Goal: Information Seeking & Learning: Learn about a topic

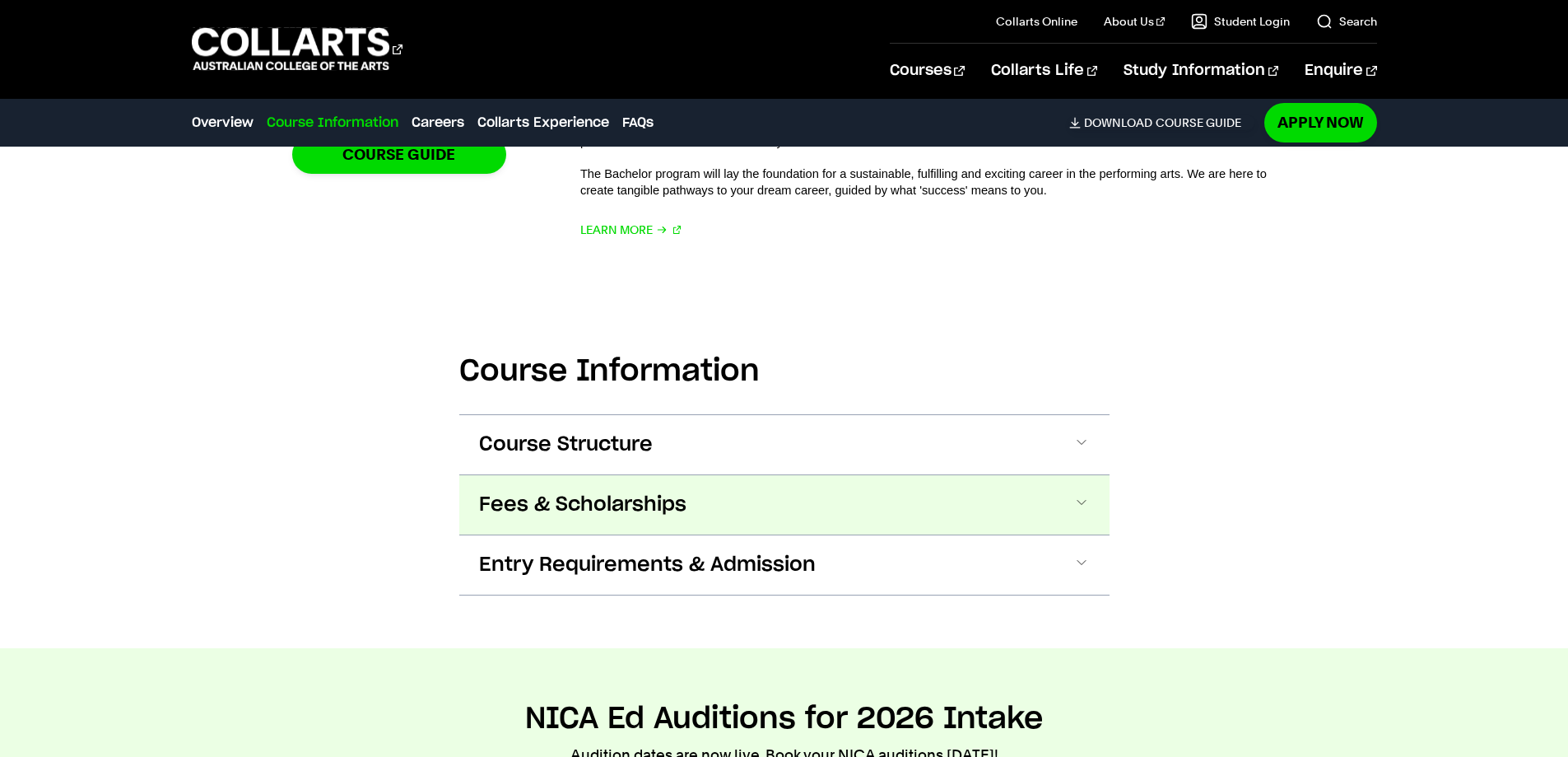
scroll to position [1482, 0]
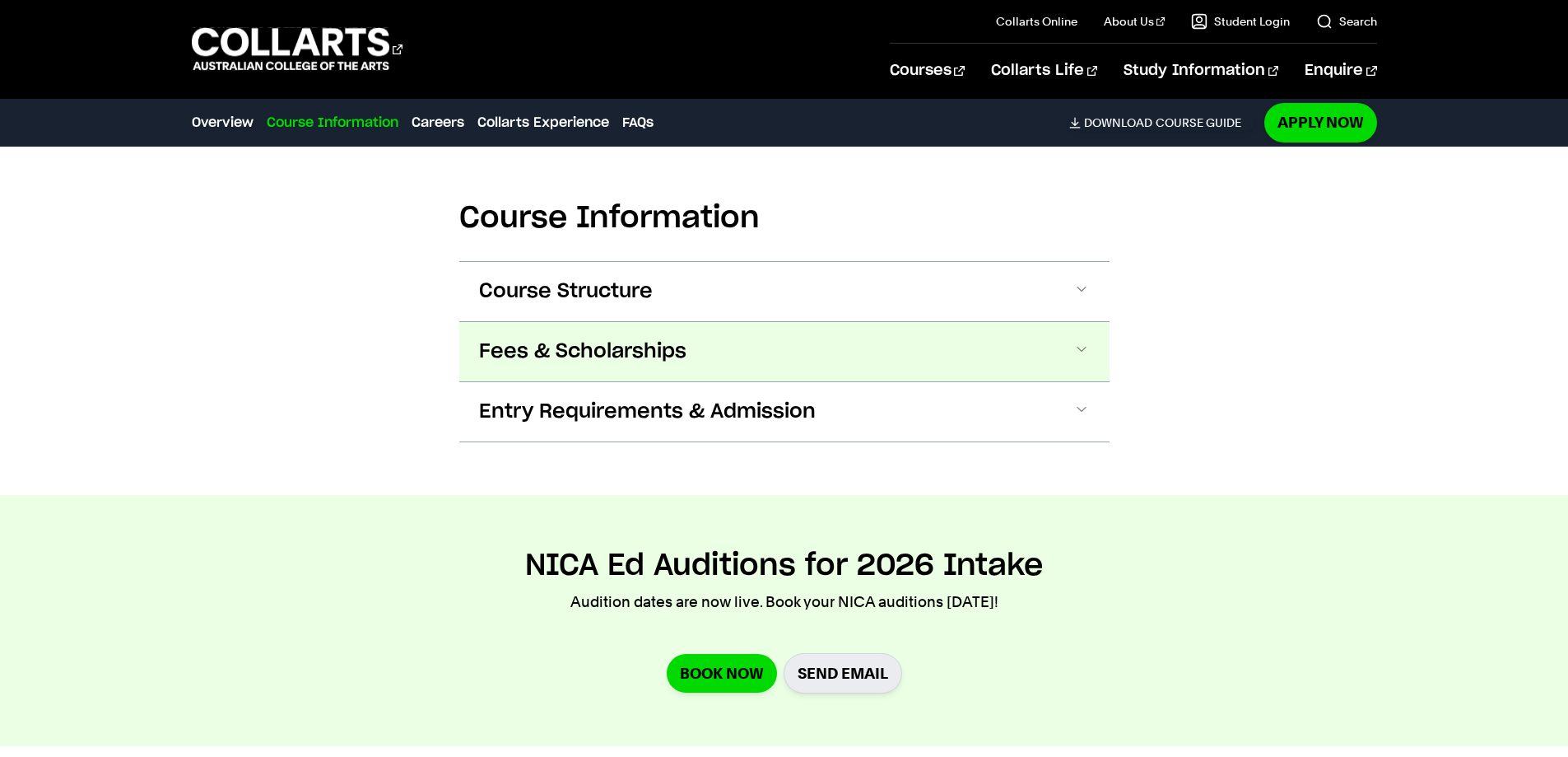
click at [596, 354] on span "Fees & Scholarships" at bounding box center [583, 351] width 207 height 26
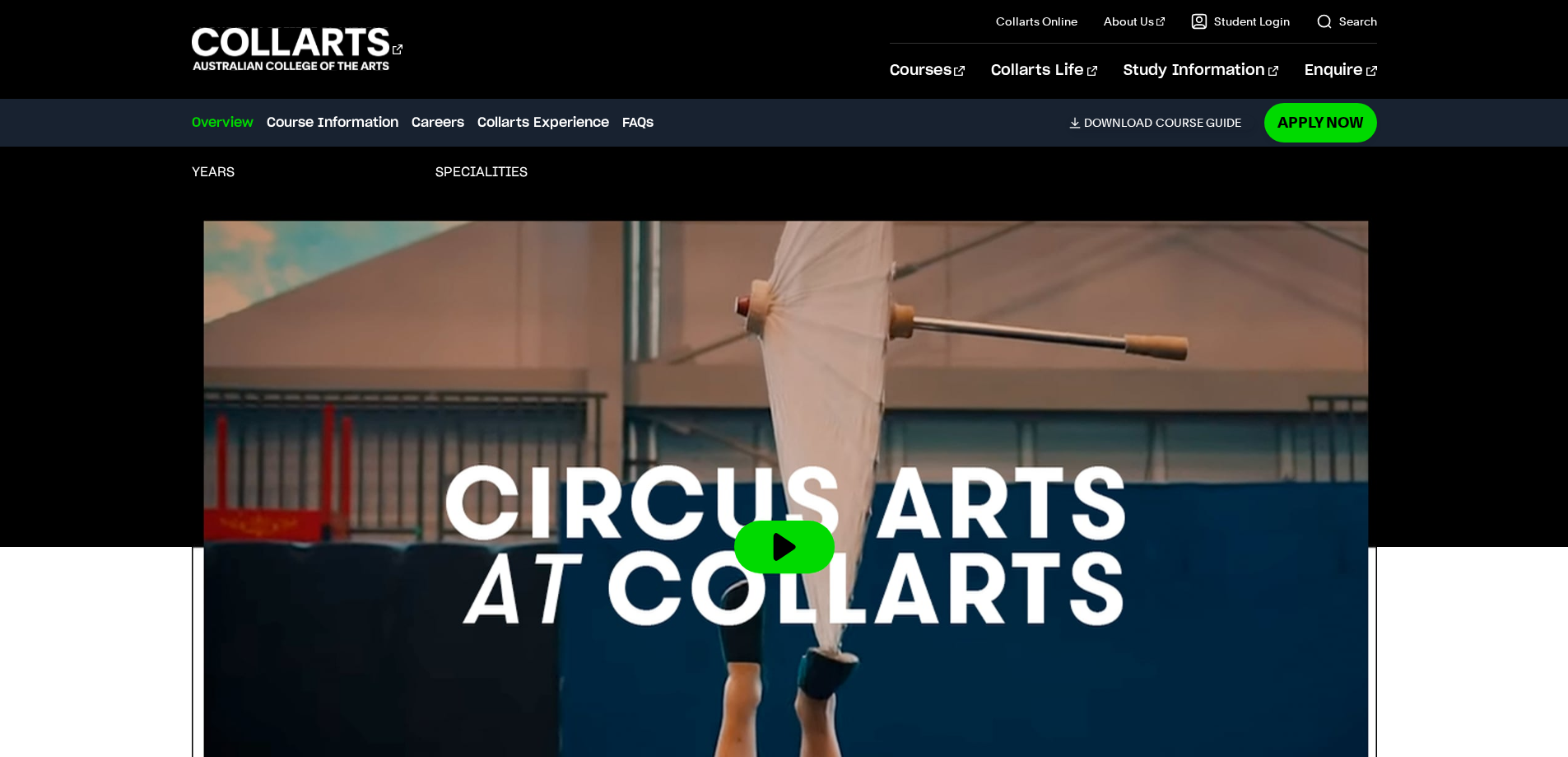
scroll to position [0, 0]
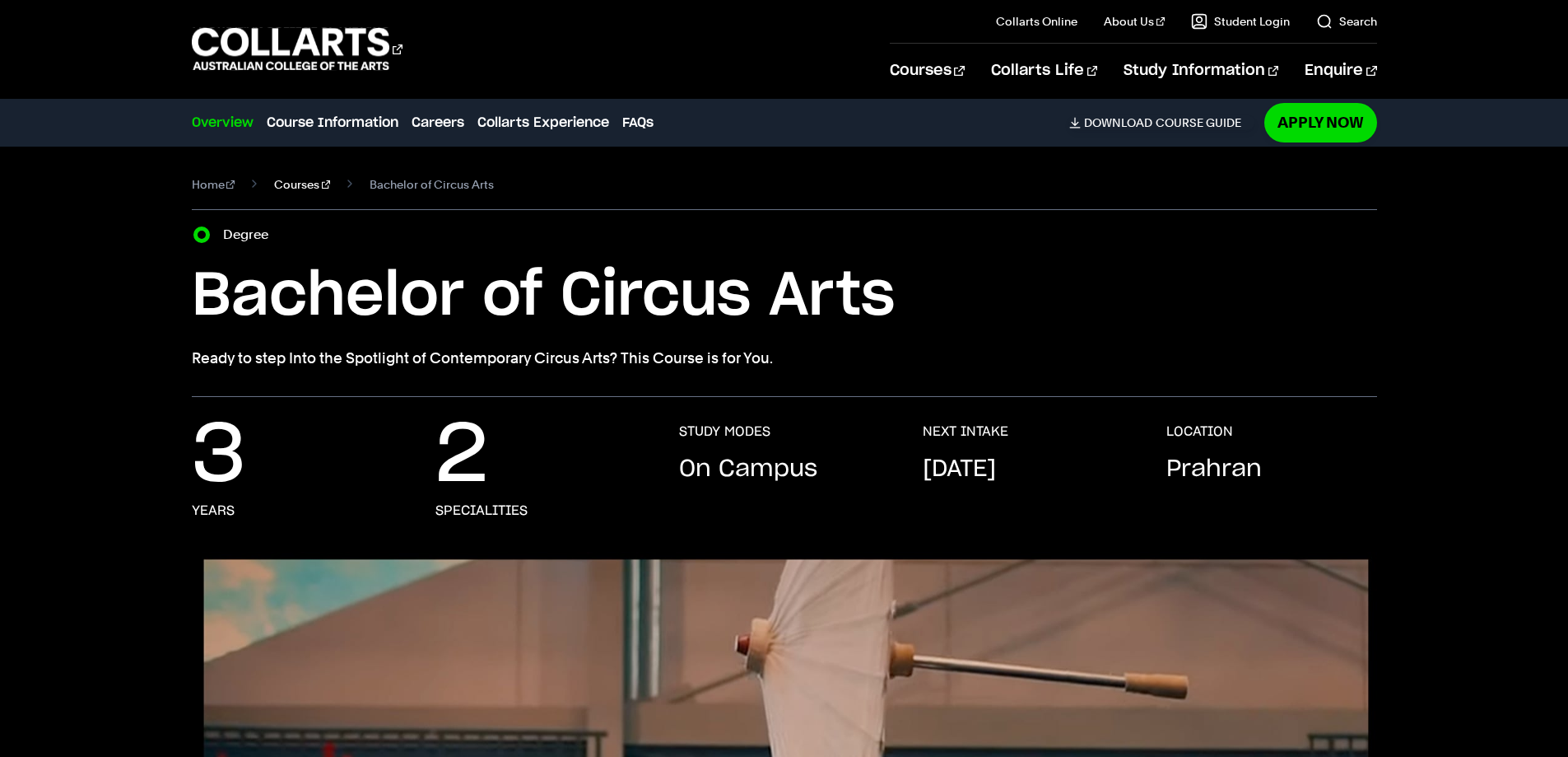
click at [298, 184] on link "Courses" at bounding box center [302, 184] width 56 height 23
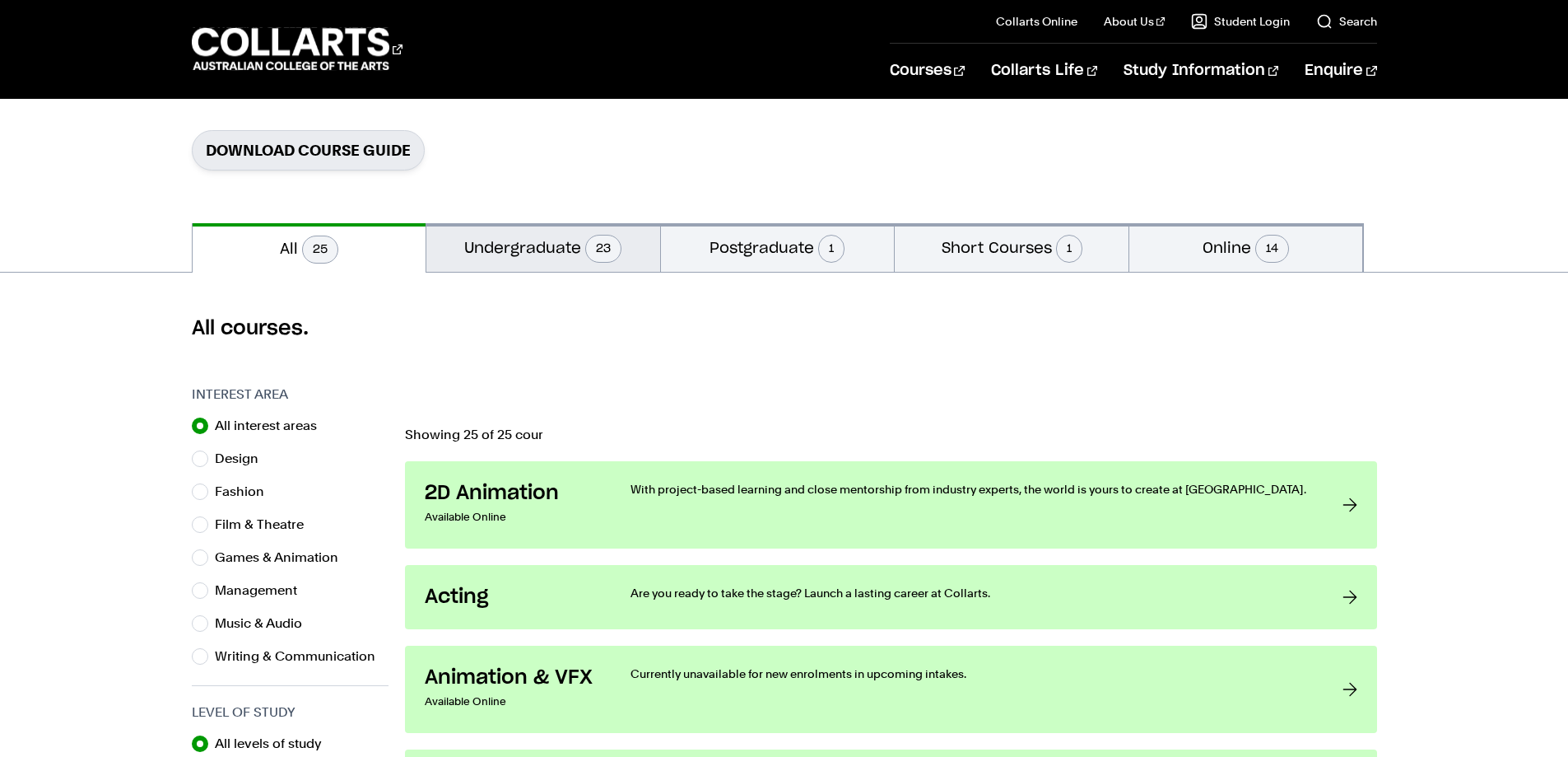
scroll to position [248, 0]
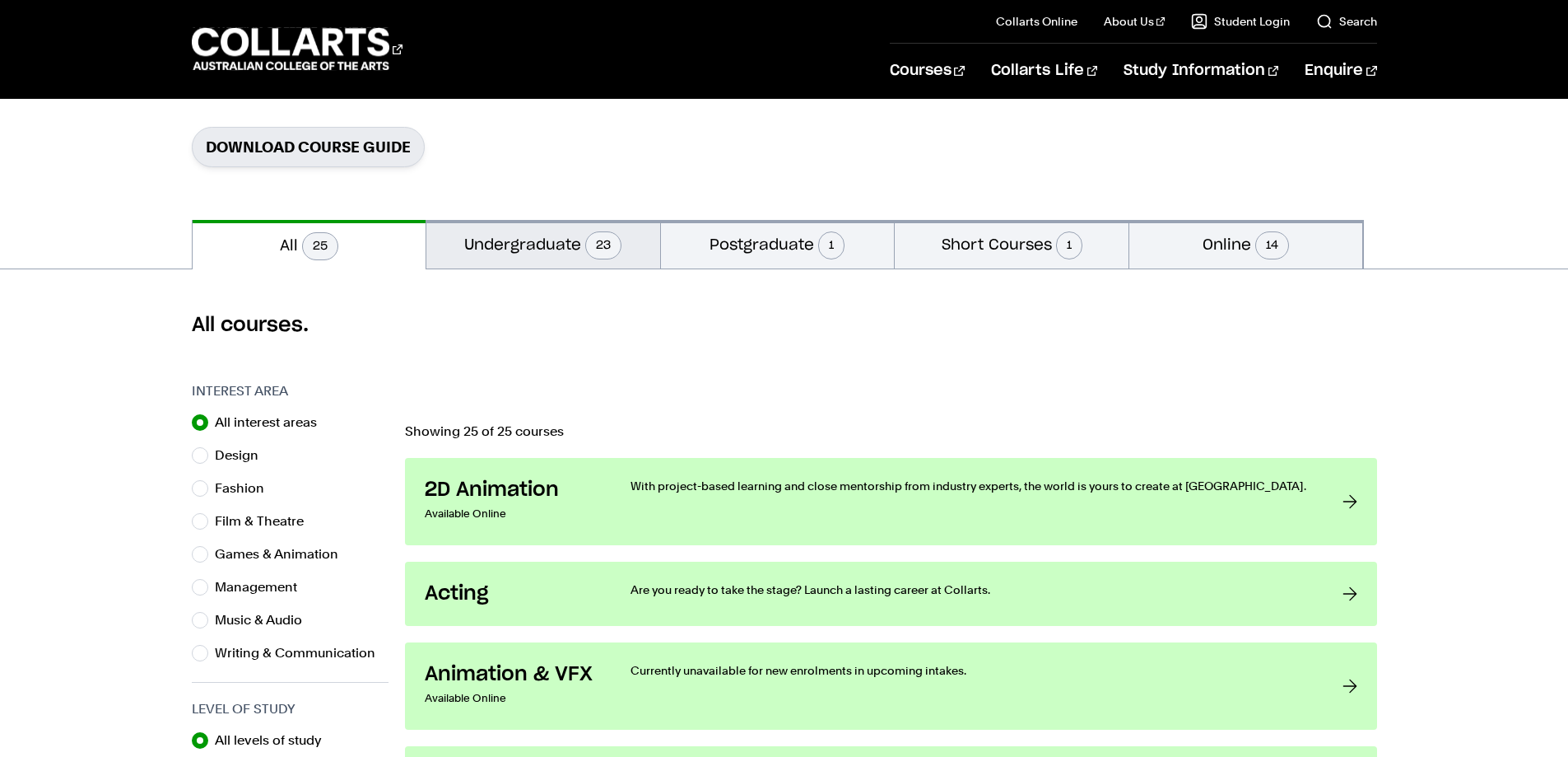
click at [539, 244] on button "Undergraduate 23" at bounding box center [544, 244] width 234 height 49
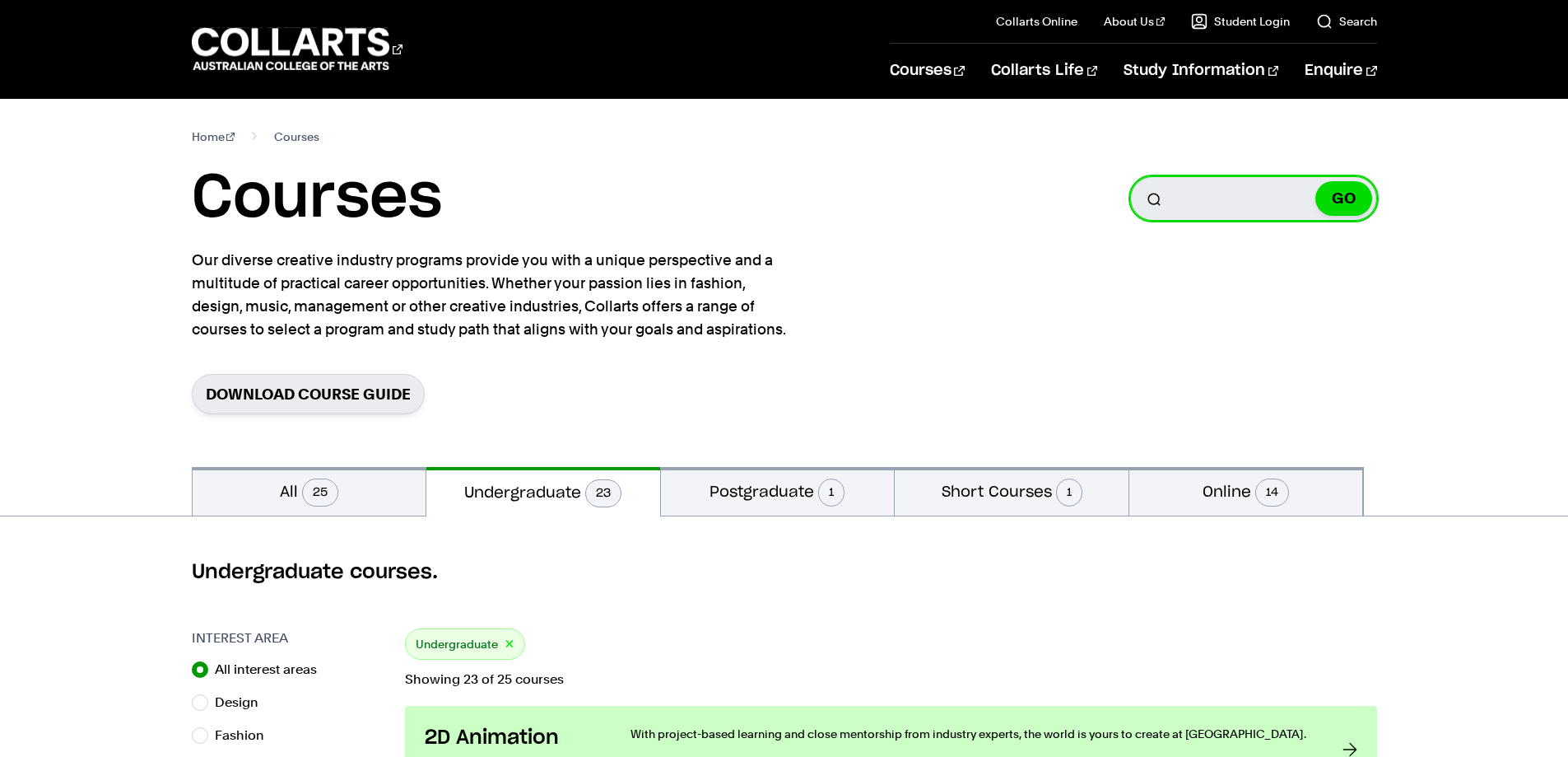
click at [1202, 194] on input "Search for a course" at bounding box center [1254, 199] width 247 height 44
type input "c"
type input "IV"
click at [1316, 181] on button "GO" at bounding box center [1344, 199] width 57 height 35
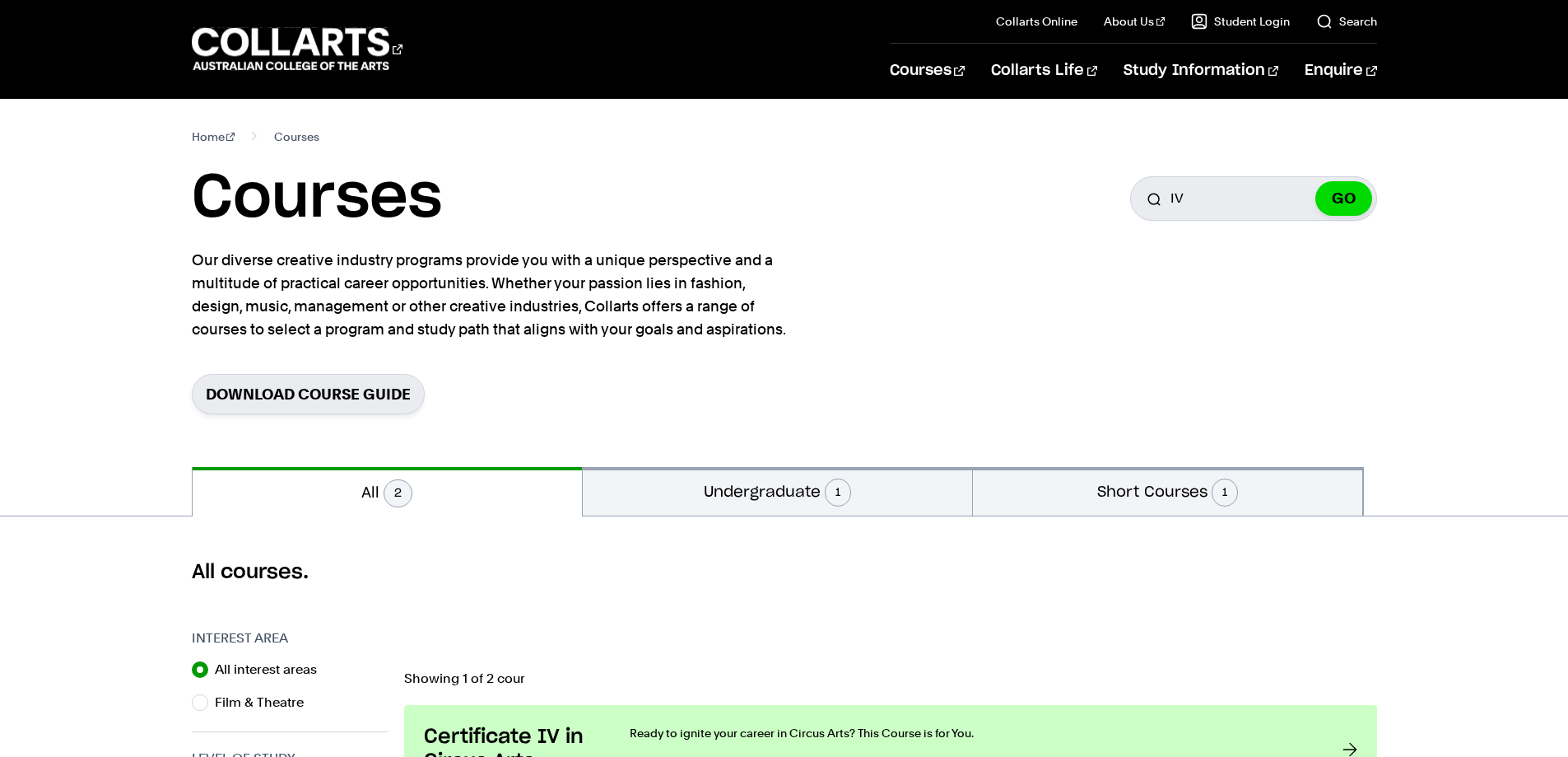
scroll to position [329, 0]
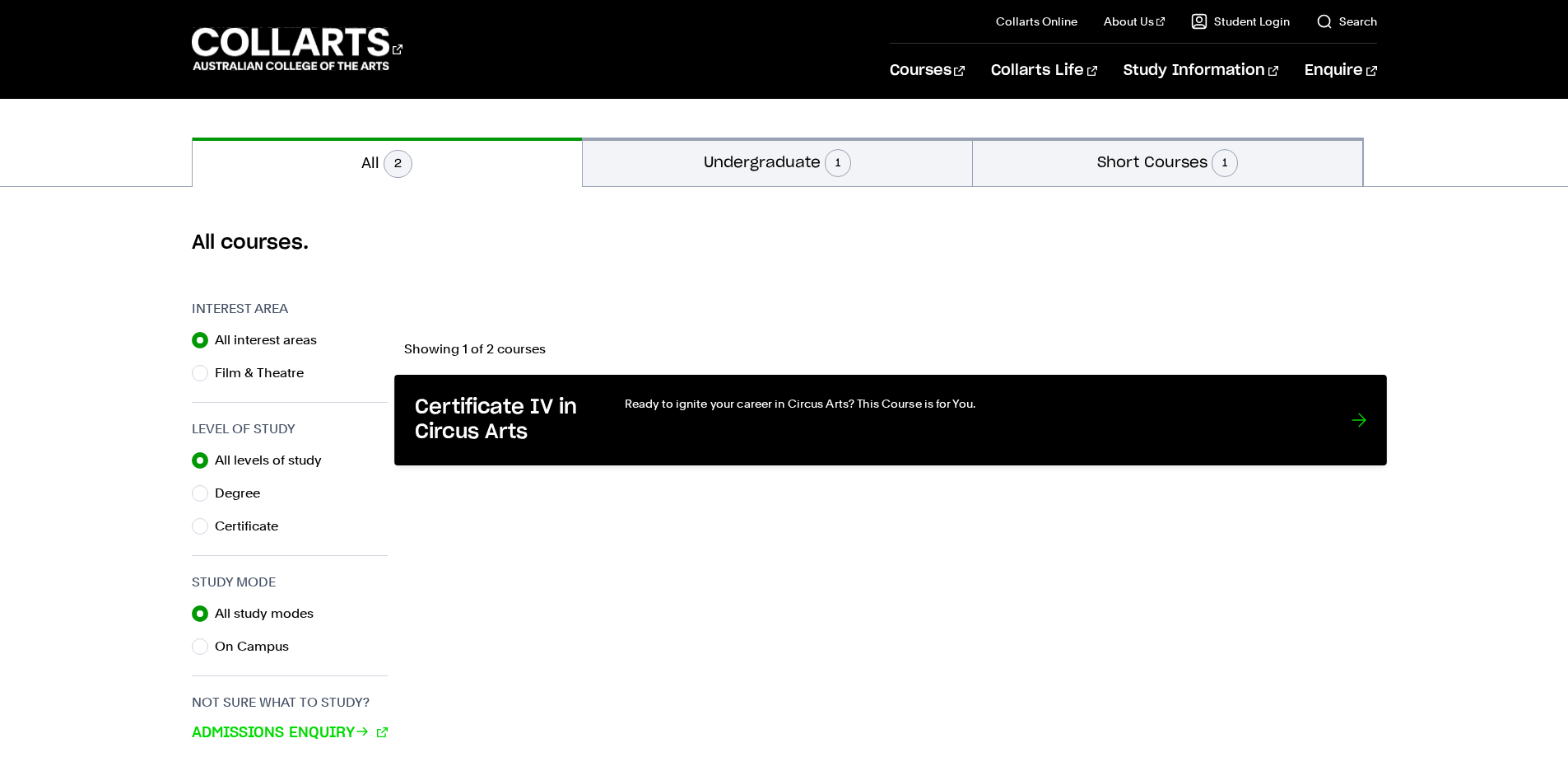
click at [746, 418] on div "Ready to ignite your career in Circus Arts? This Course is for You." at bounding box center [971, 420] width 693 height 50
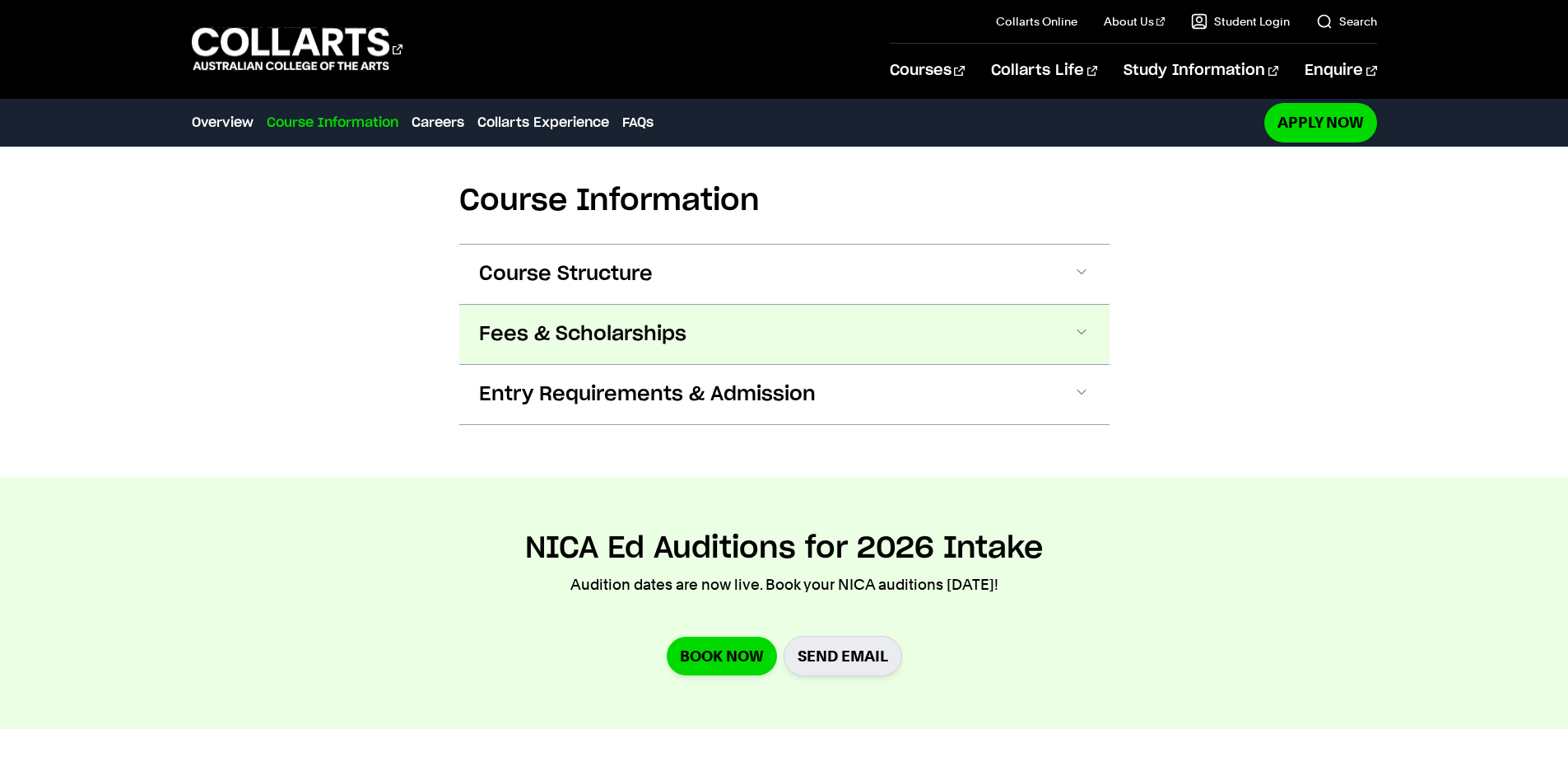
click at [705, 334] on button "Fees & Scholarships" at bounding box center [784, 335] width 650 height 59
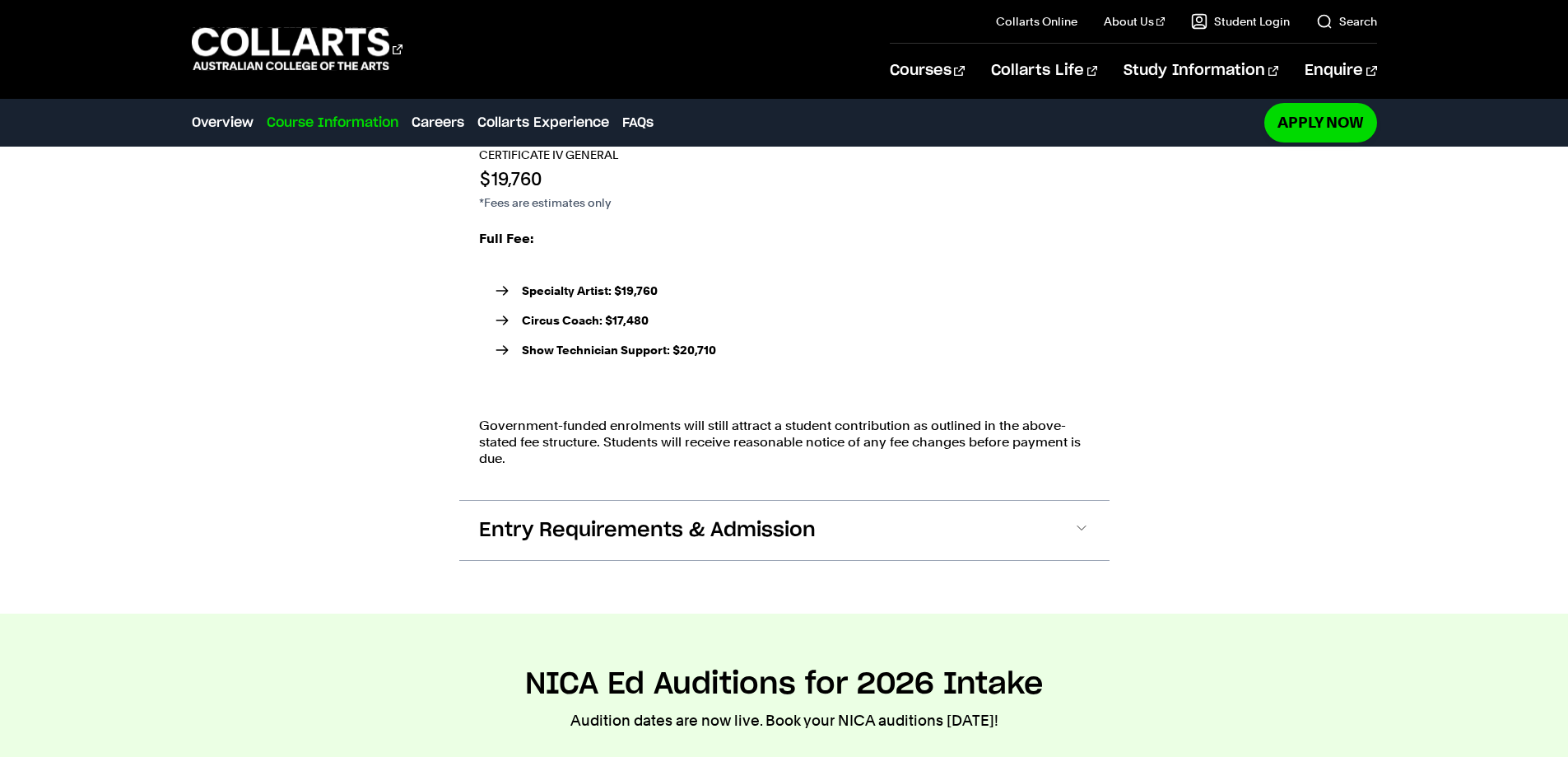
scroll to position [2544, 0]
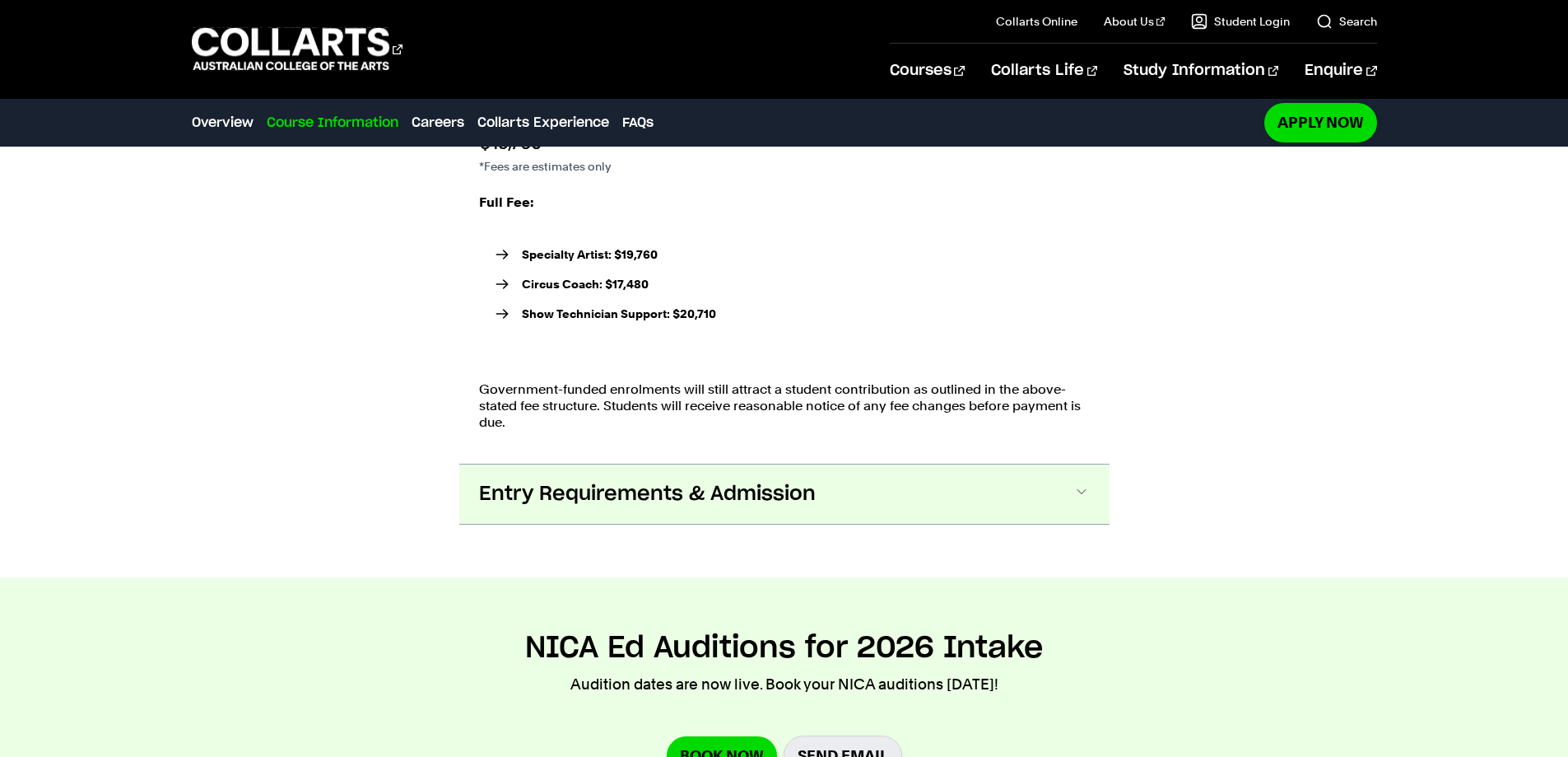
click at [747, 485] on span "Entry Requirements & Admission" at bounding box center [647, 493] width 337 height 26
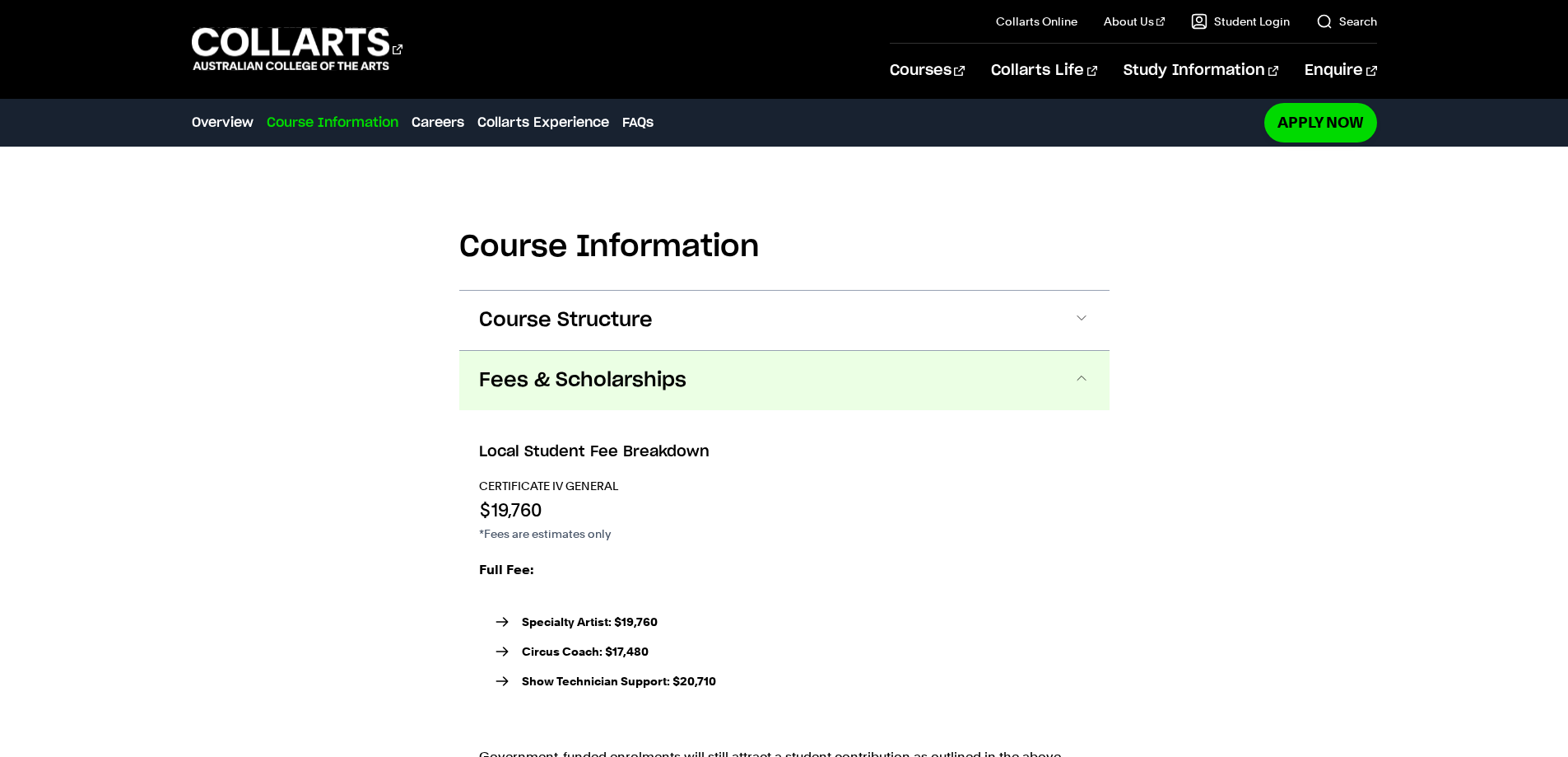
scroll to position [2120, 0]
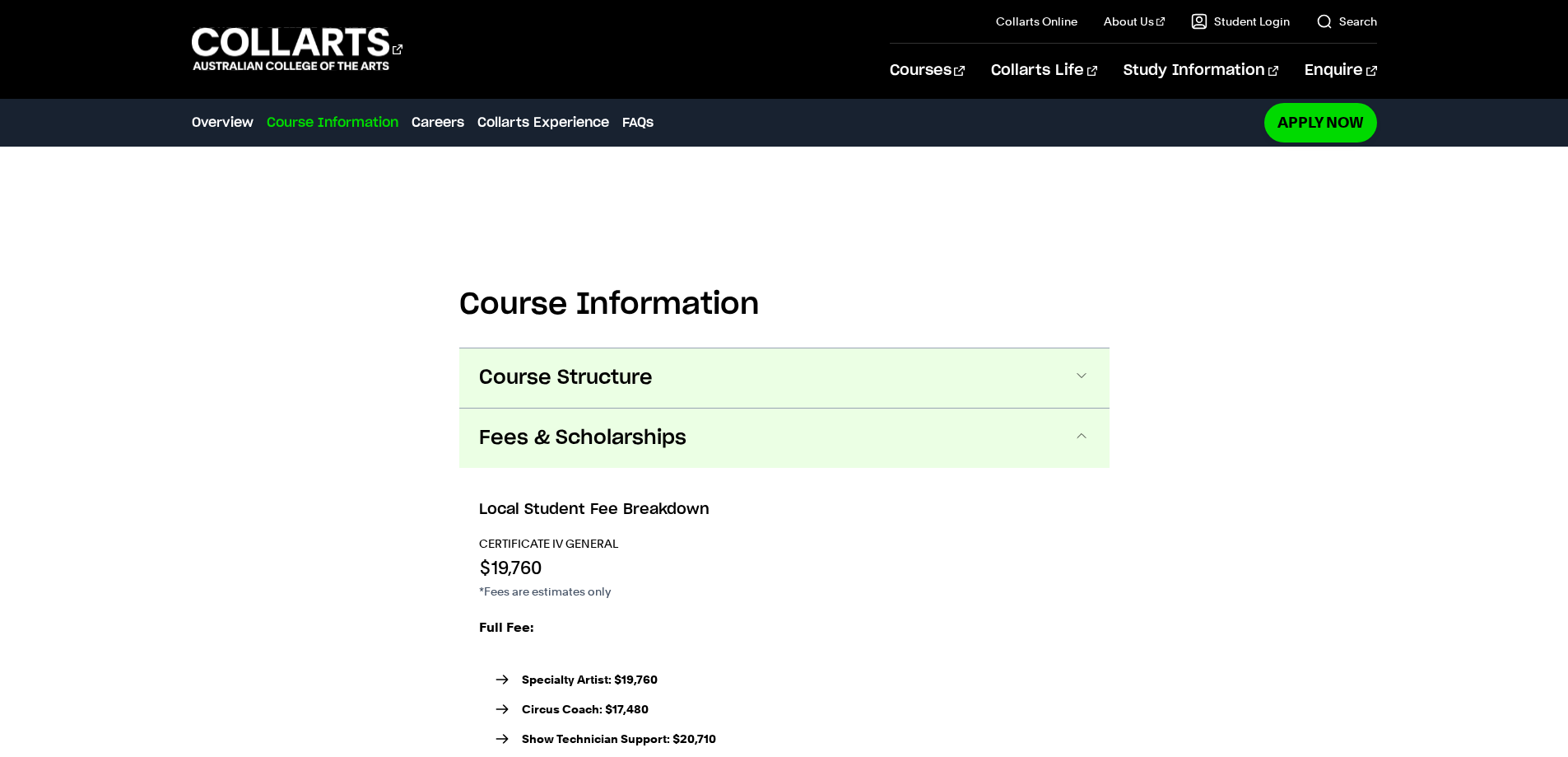
click at [1085, 380] on span at bounding box center [1081, 378] width 16 height 21
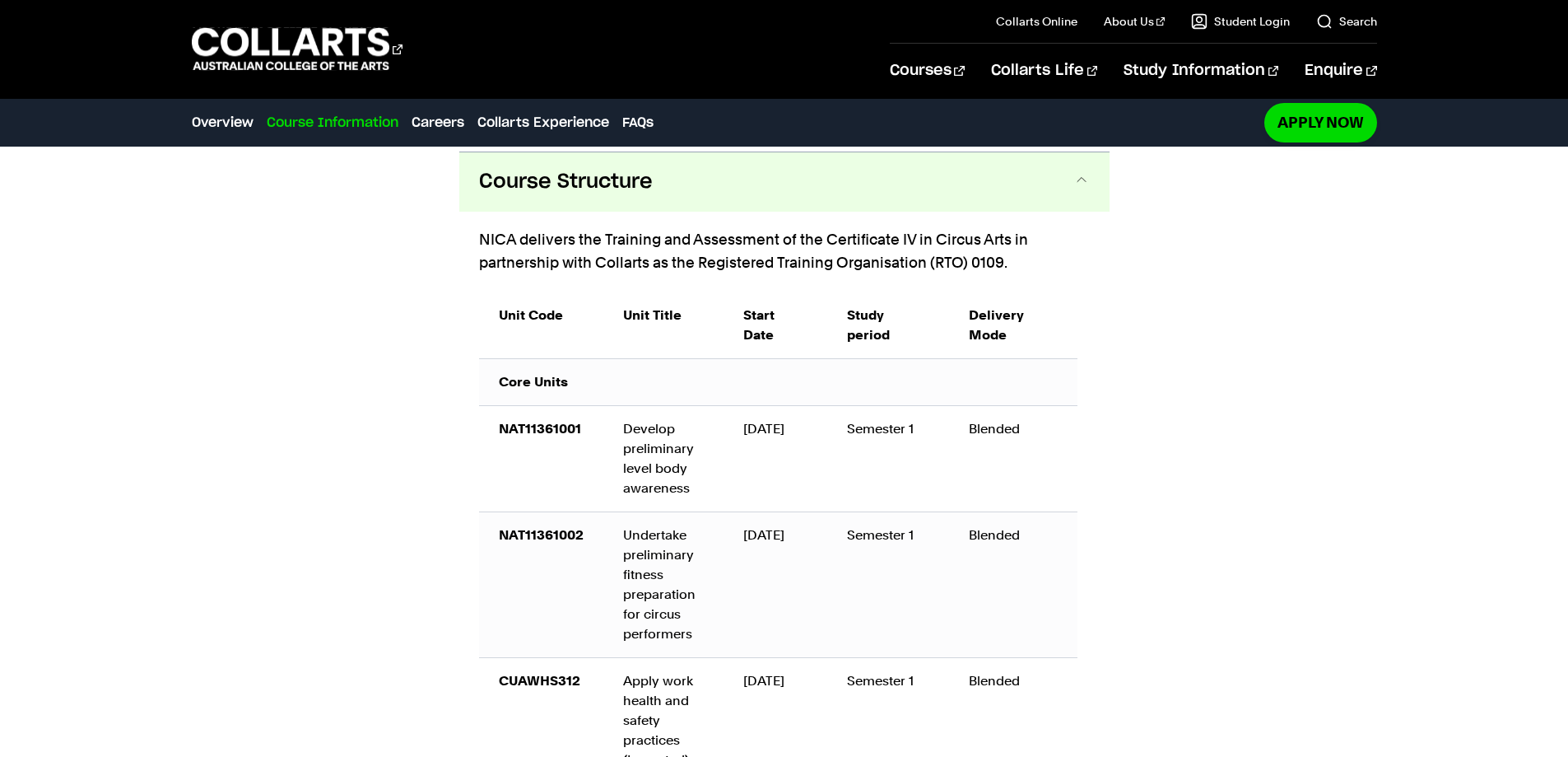
scroll to position [2320, 0]
